Goal: Book appointment/travel/reservation

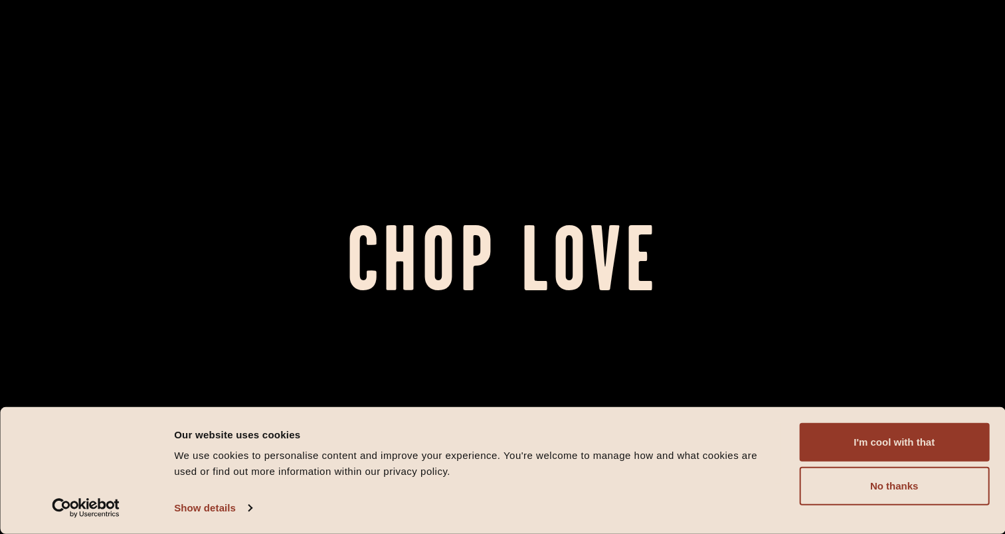
click at [837, 450] on button "I'm cool with that" at bounding box center [894, 442] width 190 height 39
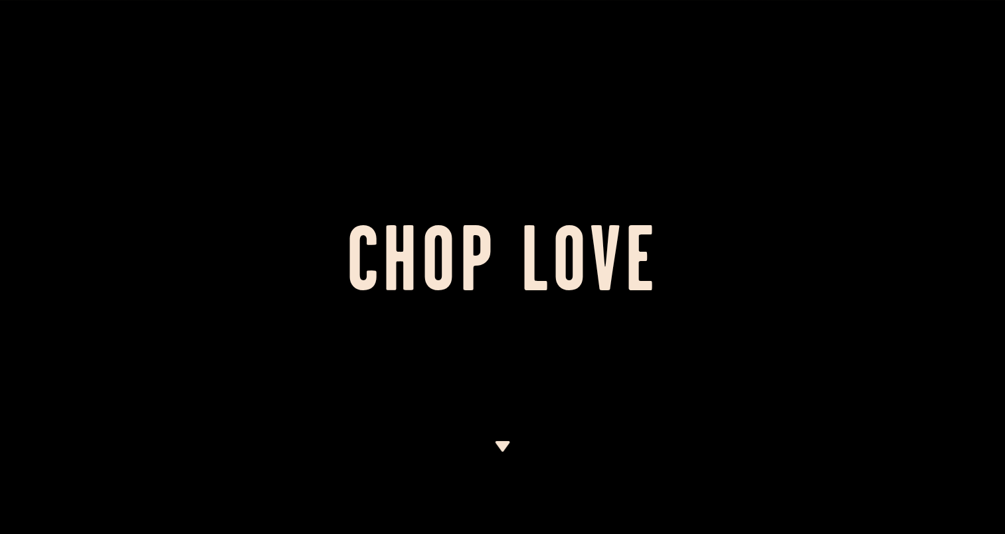
click at [509, 442] on img at bounding box center [502, 446] width 17 height 11
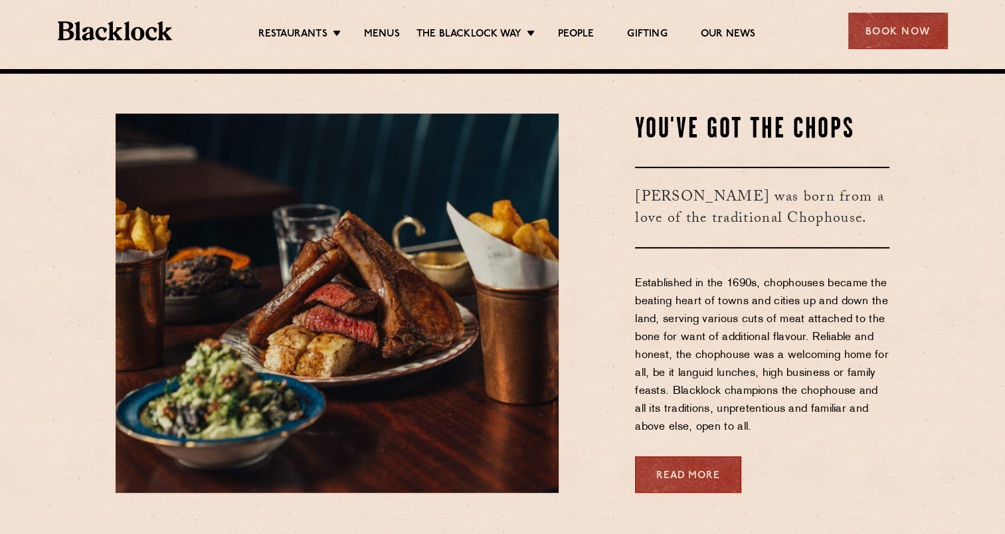
scroll to position [465, 0]
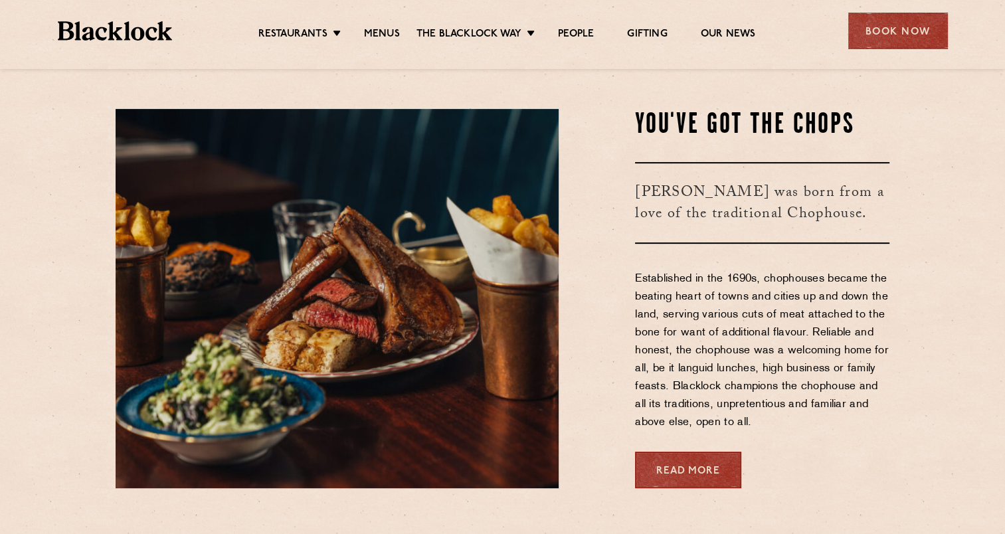
click at [361, 37] on li "Menus" at bounding box center [381, 34] width 69 height 13
click at [372, 35] on link "Menus" at bounding box center [382, 34] width 36 height 13
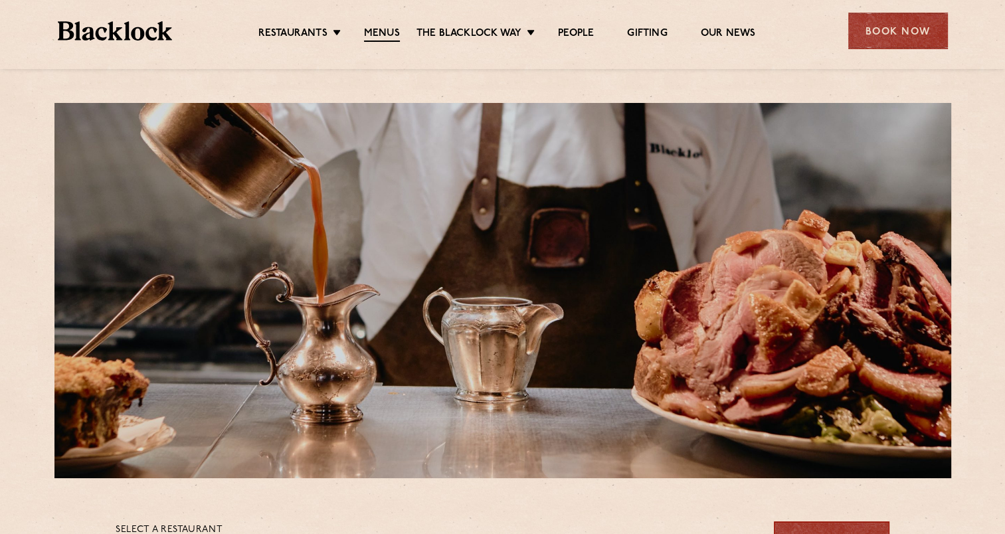
click at [910, 29] on div "Book Now" at bounding box center [898, 31] width 100 height 37
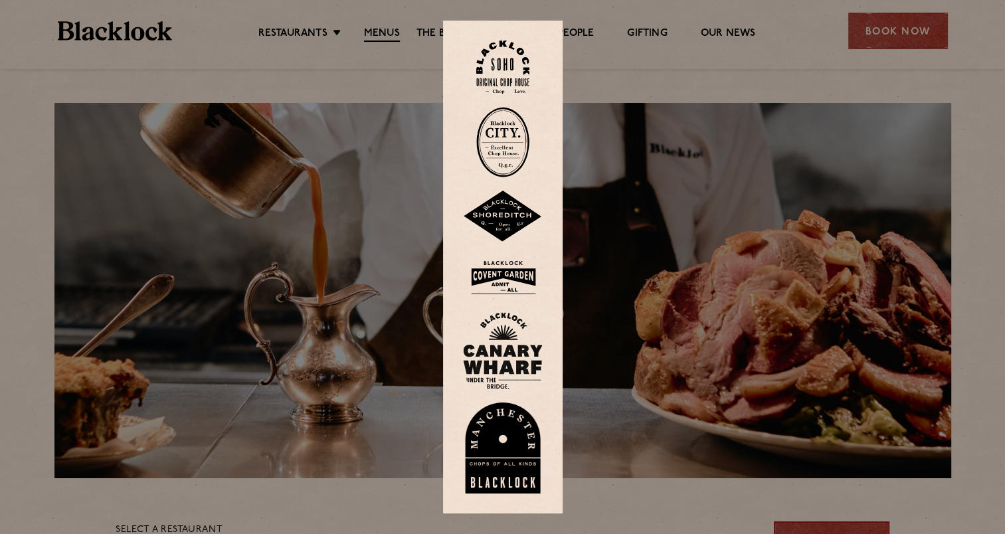
click at [528, 153] on img at bounding box center [502, 142] width 53 height 70
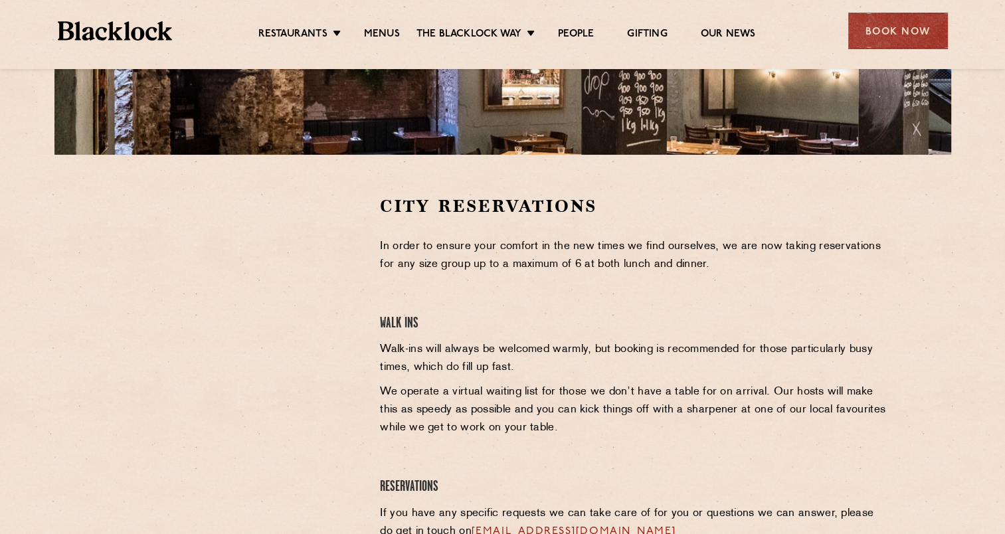
scroll to position [342, 0]
